Goal: Complete application form

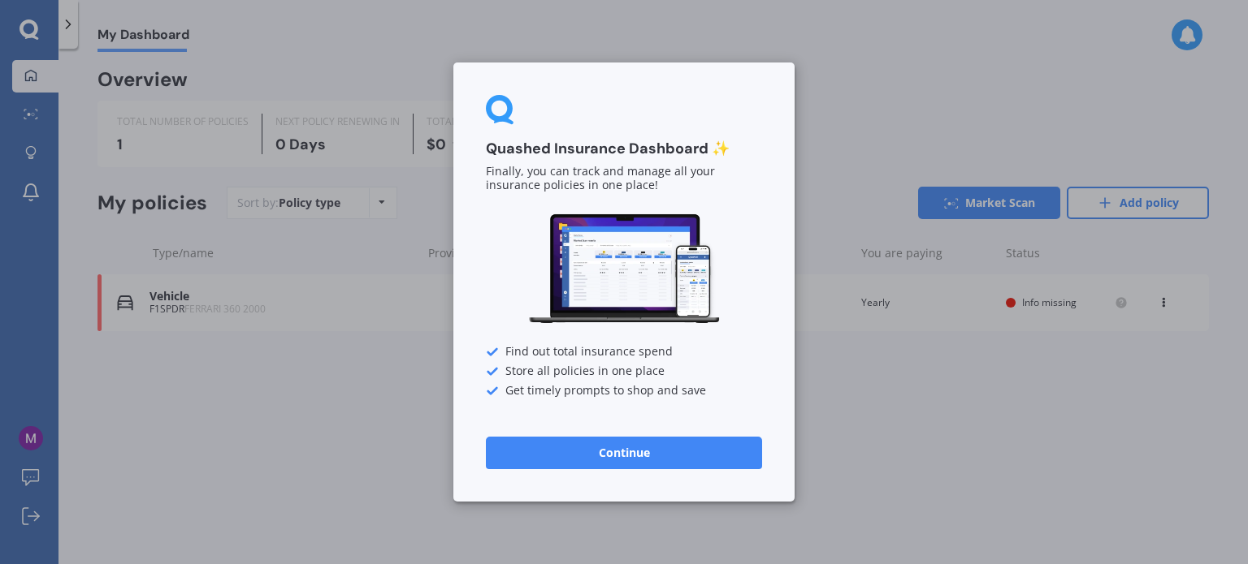
click at [603, 454] on button "Continue" at bounding box center [624, 453] width 276 height 32
